Goal: Use online tool/utility: Utilize a website feature to perform a specific function

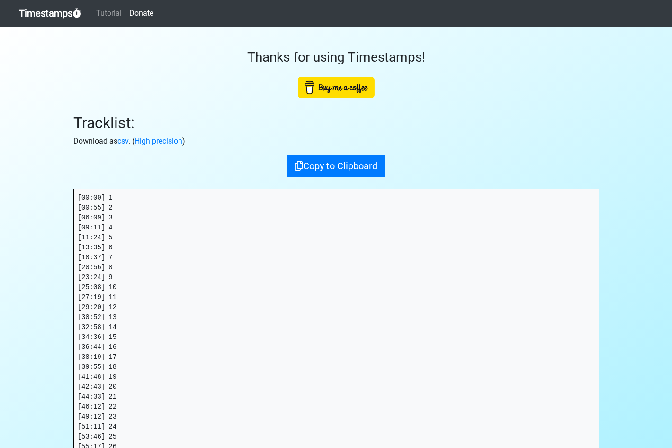
scroll to position [113, 0]
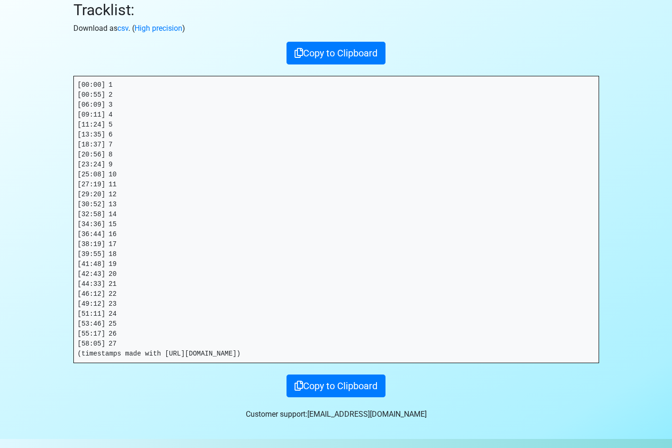
click at [103, 13] on h2 "Tracklist:" at bounding box center [336, 10] width 526 height 18
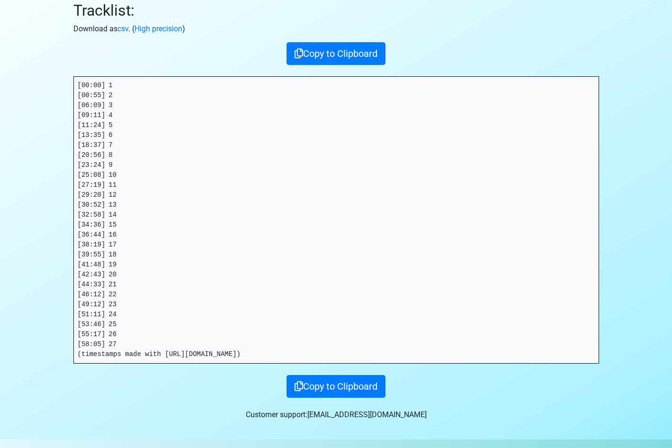
scroll to position [0, 0]
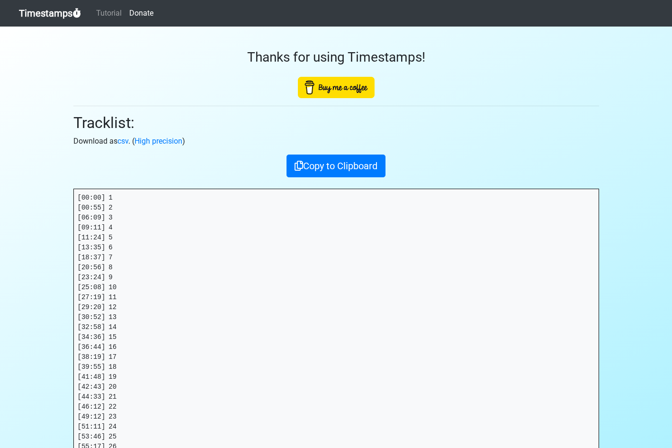
click at [58, 11] on link "Timestamps" at bounding box center [50, 13] width 62 height 19
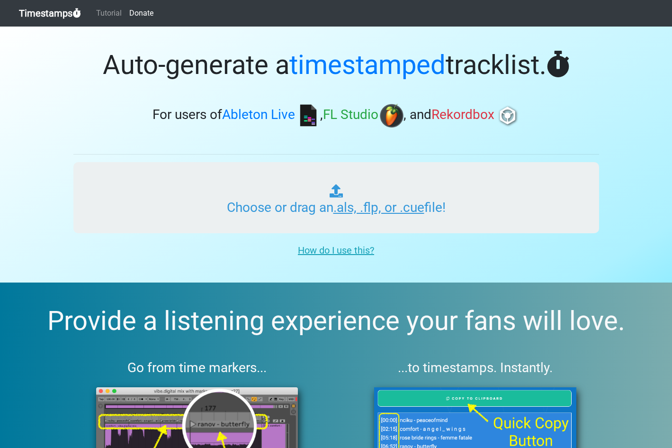
type input "C:\fakepath\PHOENIX RADIO #292.als"
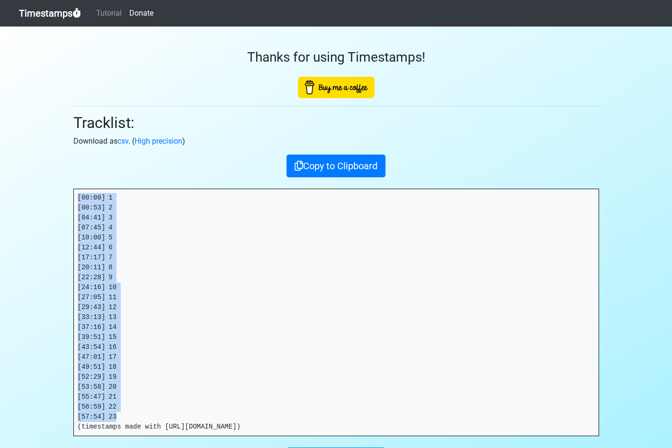
drag, startPoint x: 78, startPoint y: 195, endPoint x: 177, endPoint y: 418, distance: 243.7
click at [177, 418] on pre "[00:00] 1 [00:53] 2 [04:41] 3 [07:45] 4 [10:00] 5 [12:44] 6 [17:17] 7 [20:11] 8…" at bounding box center [336, 312] width 525 height 246
copy pre "[00:00] 1 [00:53] 2 [04:41] 3 [07:45] 4 [10:00] 5 [12:44] 6 [17:17] 7 [20:11] 8…"
